Goal: Check status: Check status

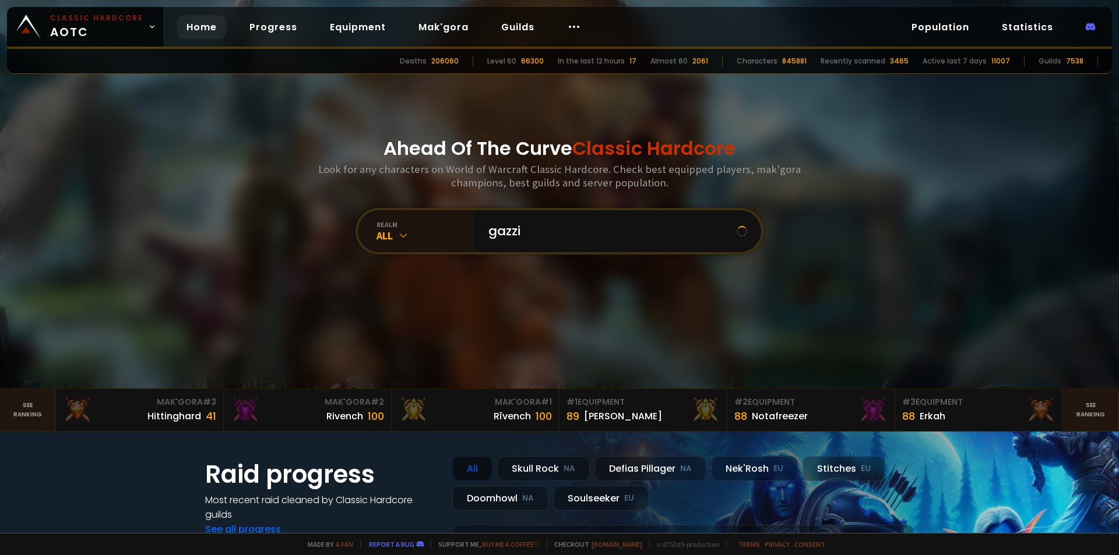
type input "gazzil"
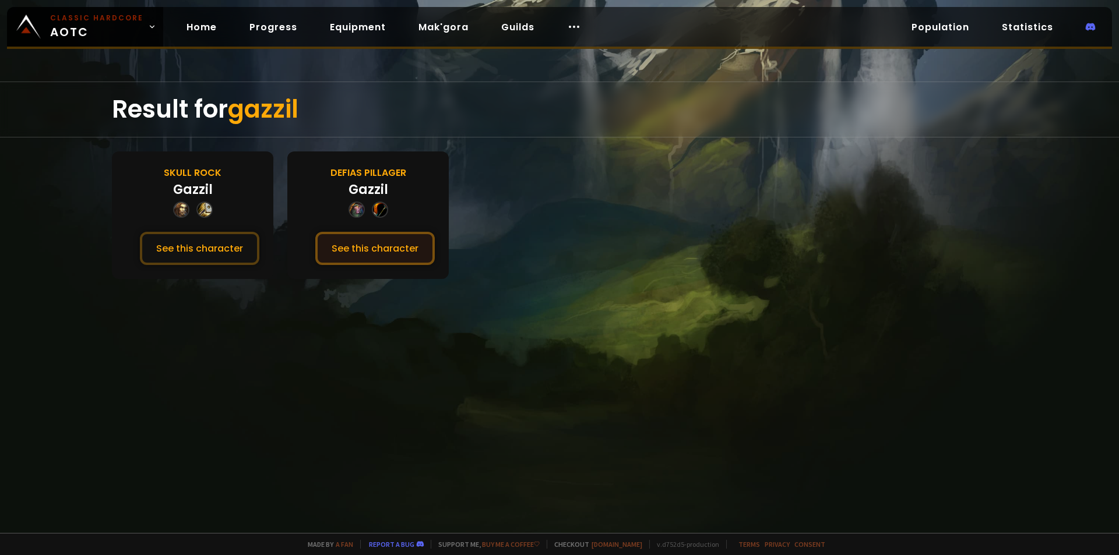
click at [393, 242] on button "See this character" at bounding box center [374, 248] width 119 height 33
